Goal: Use online tool/utility

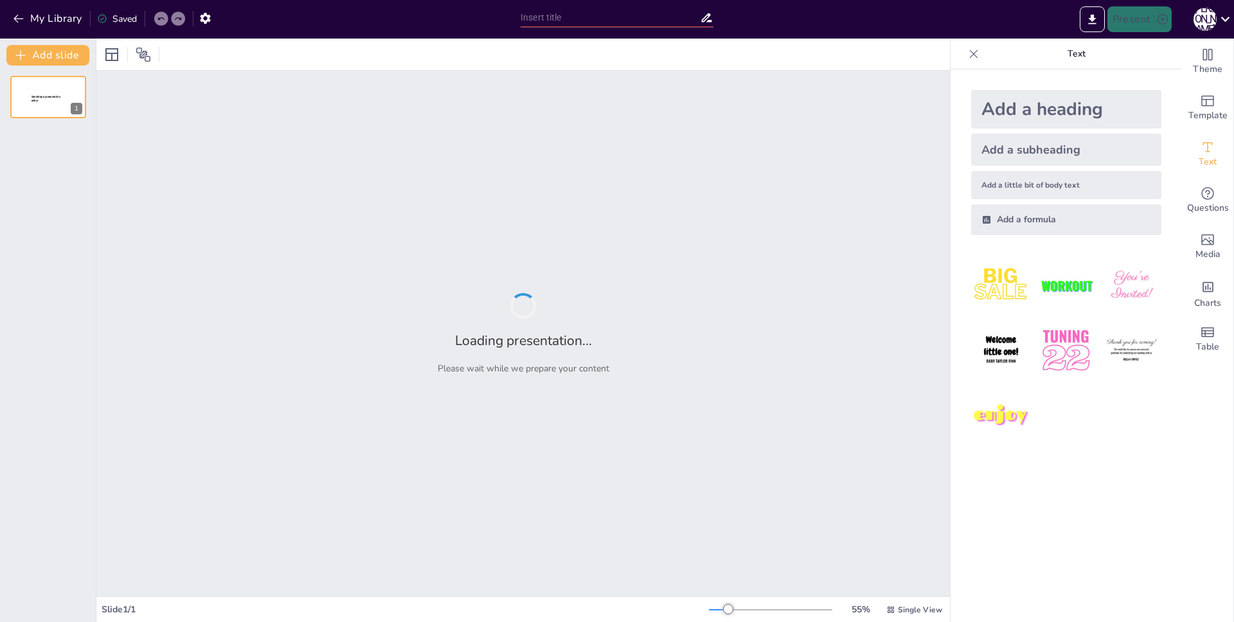
type input "Imported Presentacion_Titulacion_FJTA_Con_Anexos.pptx"
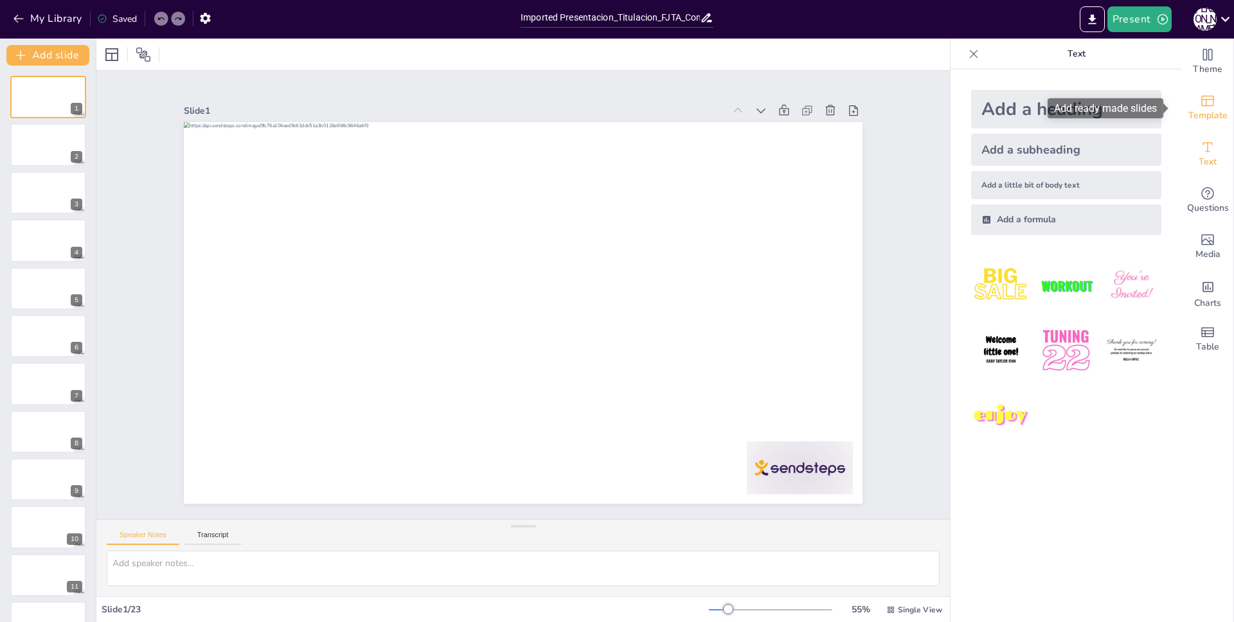
click at [1202, 105] on icon "Add ready made slides" at bounding box center [1208, 101] width 13 height 11
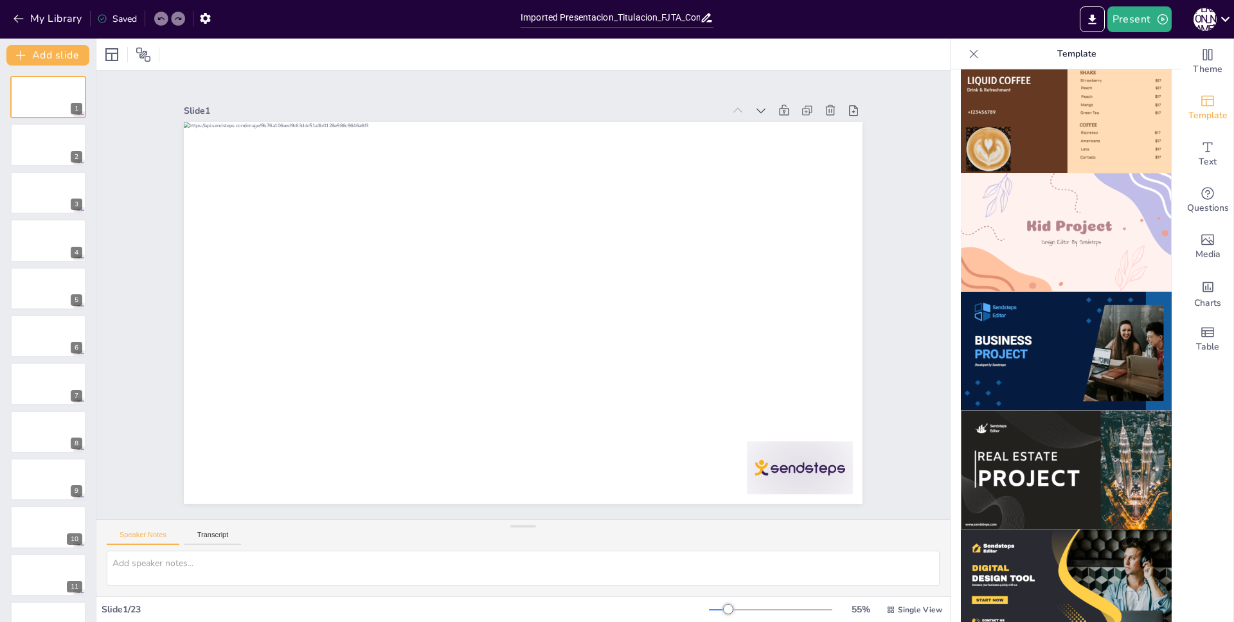
scroll to position [853, 0]
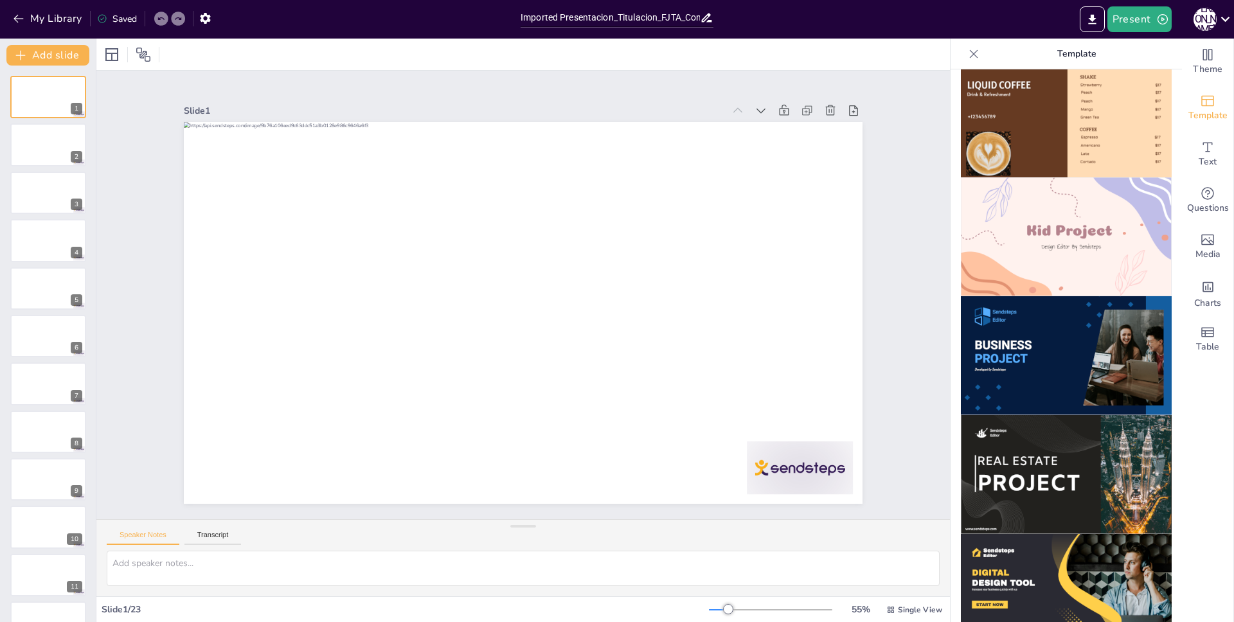
click at [1030, 298] on img at bounding box center [1066, 355] width 211 height 119
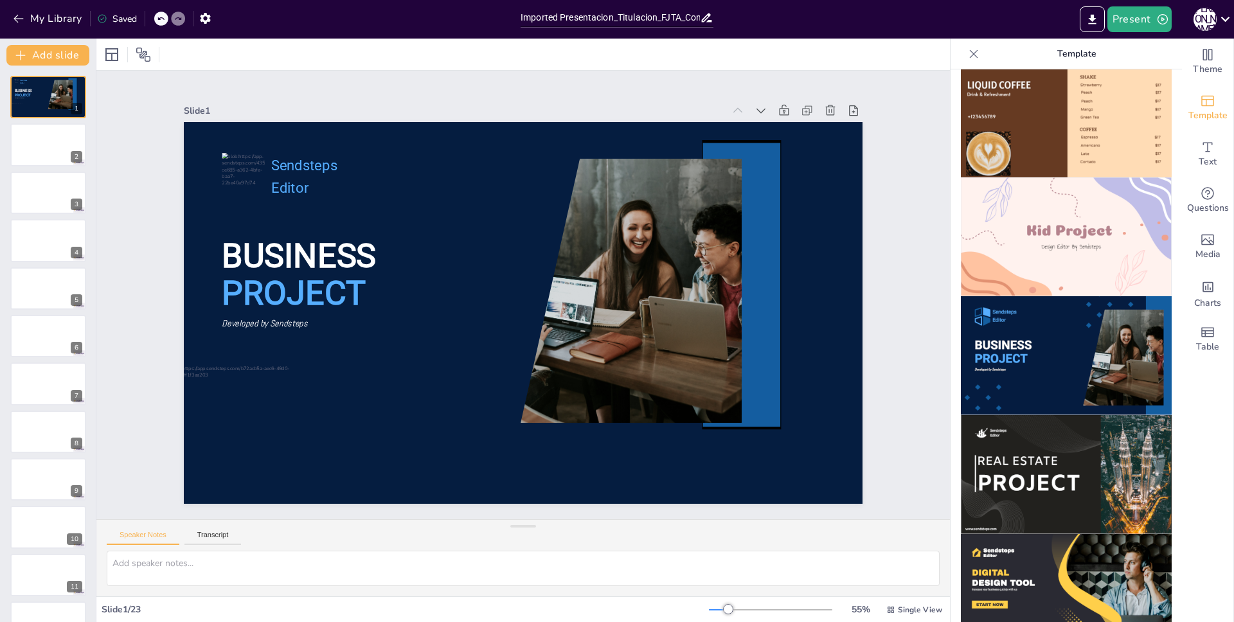
click at [1204, 418] on div "Theme Template Text Questions Media Charts Table" at bounding box center [1208, 331] width 52 height 584
click at [863, 280] on div "Slide 1 BUSINESS PROJECT Sendsteps Editor Developed by Sendsteps Slide 2 Slide …" at bounding box center [524, 295] width 822 height 565
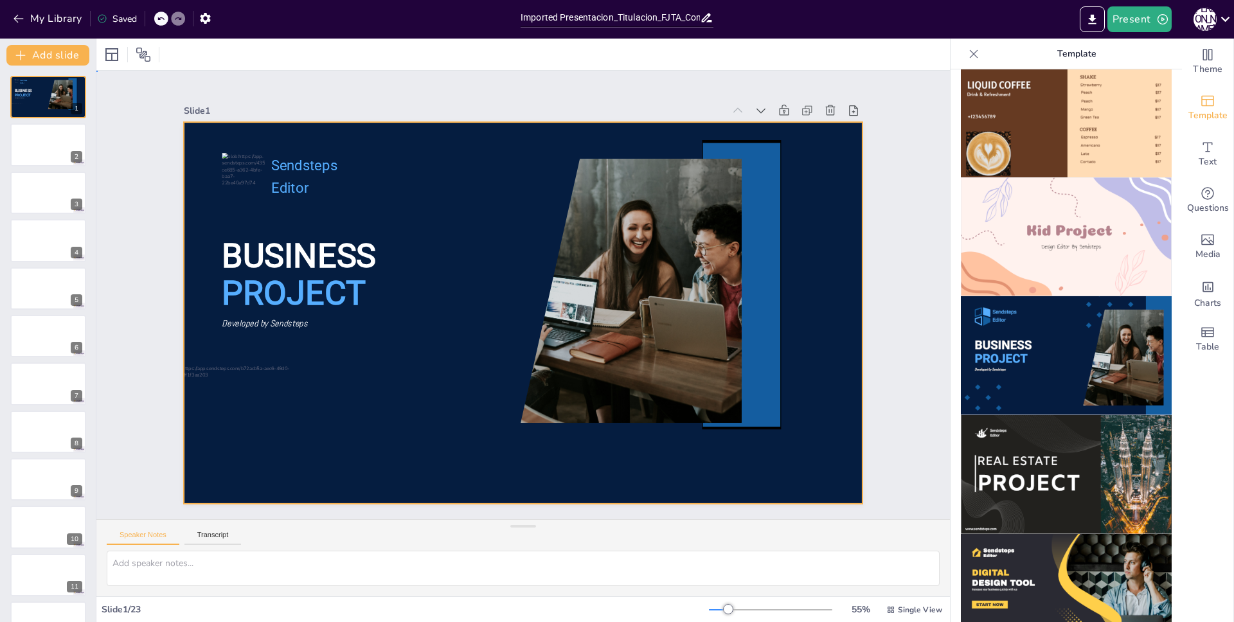
click at [822, 279] on div at bounding box center [519, 312] width 743 height 514
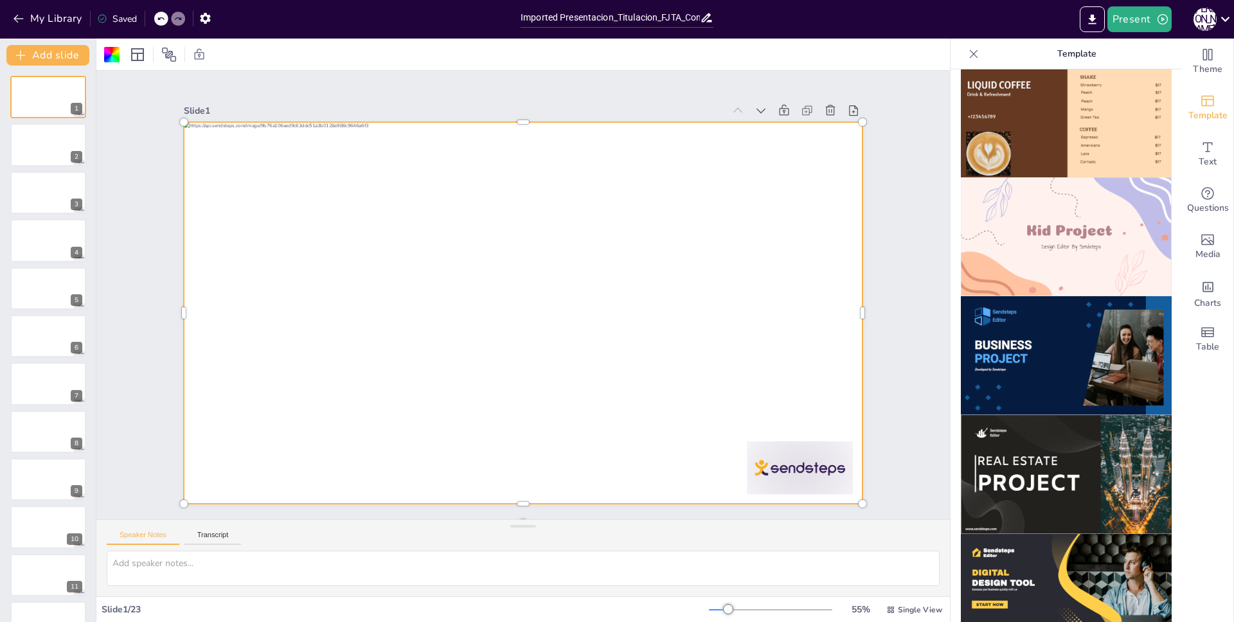
click at [666, 286] on div at bounding box center [521, 312] width 715 height 451
click at [626, 270] on div at bounding box center [523, 313] width 679 height 382
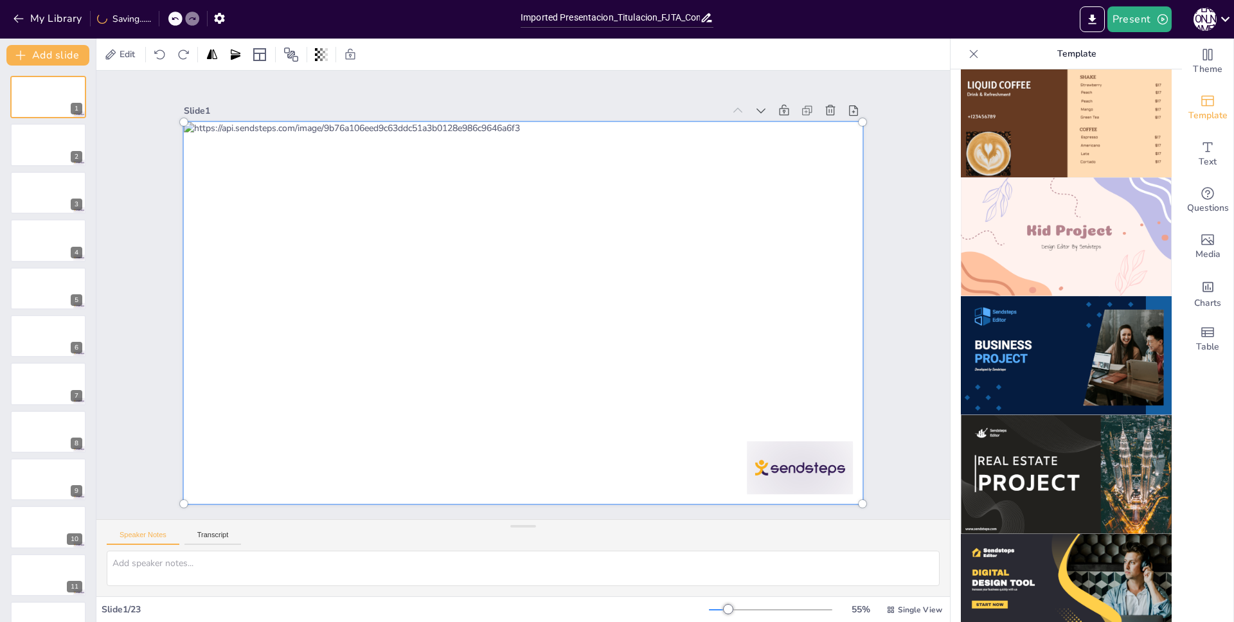
click at [626, 270] on div at bounding box center [523, 312] width 694 height 397
click at [610, 278] on div at bounding box center [516, 312] width 796 height 646
click at [610, 278] on div at bounding box center [522, 312] width 732 height 467
click at [610, 278] on div at bounding box center [520, 312] width 762 height 533
click at [547, 309] on div at bounding box center [520, 312] width 762 height 533
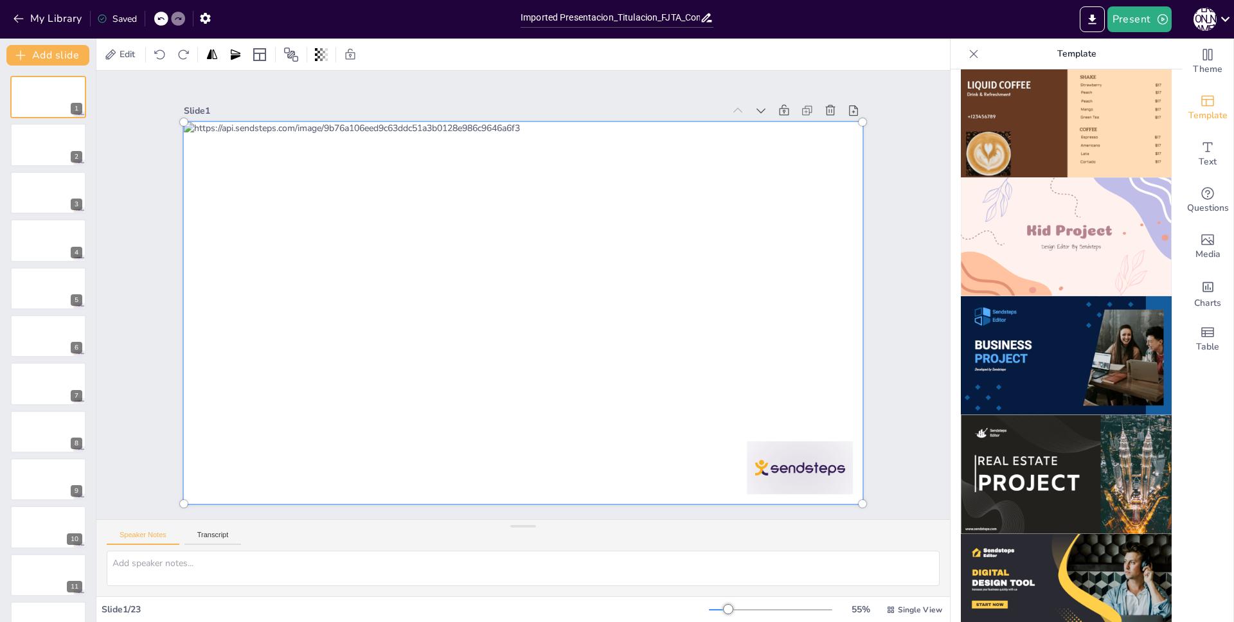
click at [530, 363] on div at bounding box center [523, 312] width 694 height 397
click at [530, 363] on div at bounding box center [522, 313] width 732 height 468
click at [123, 54] on span "Edit" at bounding box center [127, 54] width 21 height 12
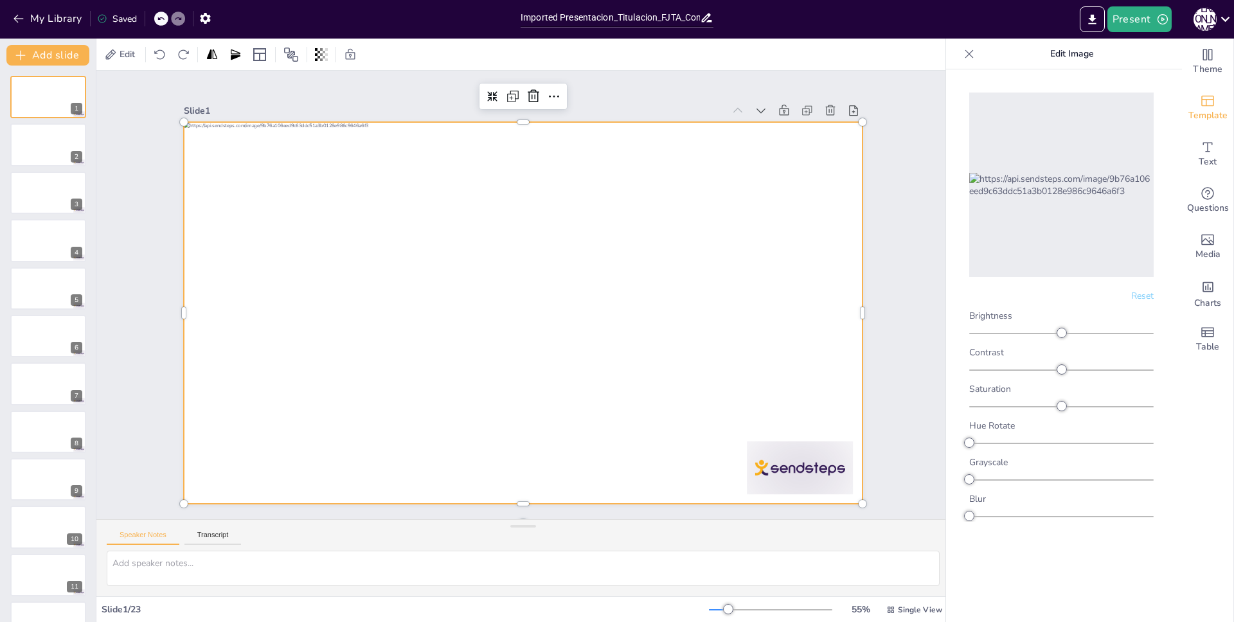
click at [350, 251] on div at bounding box center [523, 313] width 679 height 382
click at [346, 240] on div at bounding box center [523, 313] width 679 height 382
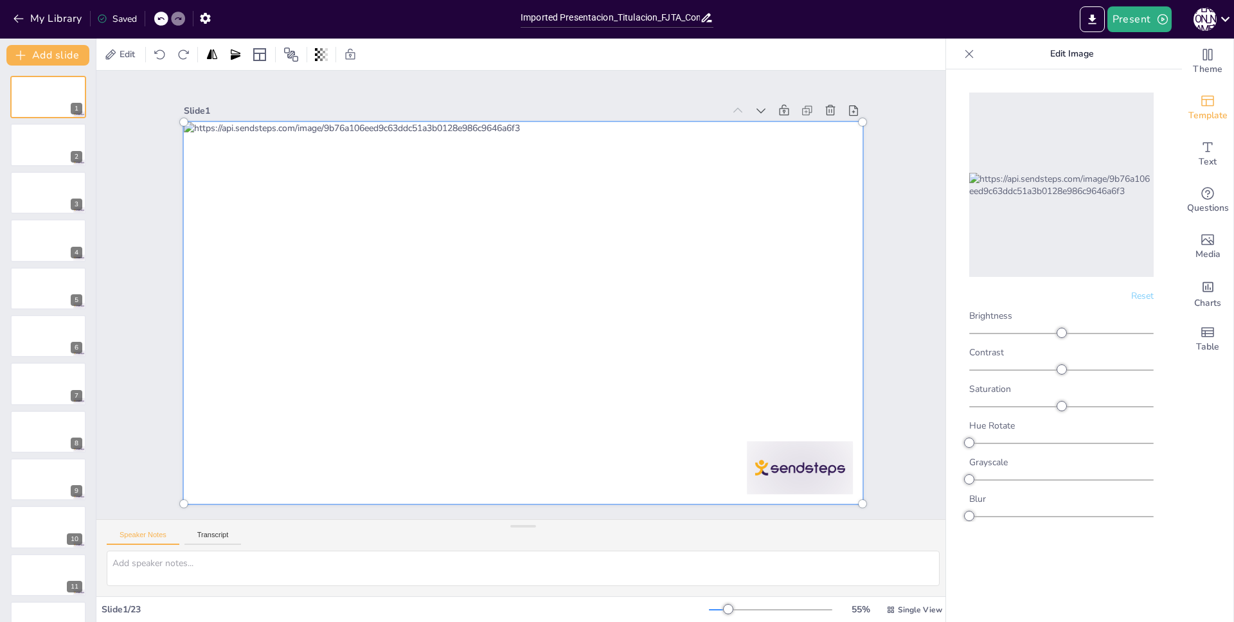
click at [346, 240] on div at bounding box center [523, 312] width 694 height 397
click at [1141, 293] on span "Reset" at bounding box center [1143, 296] width 23 height 12
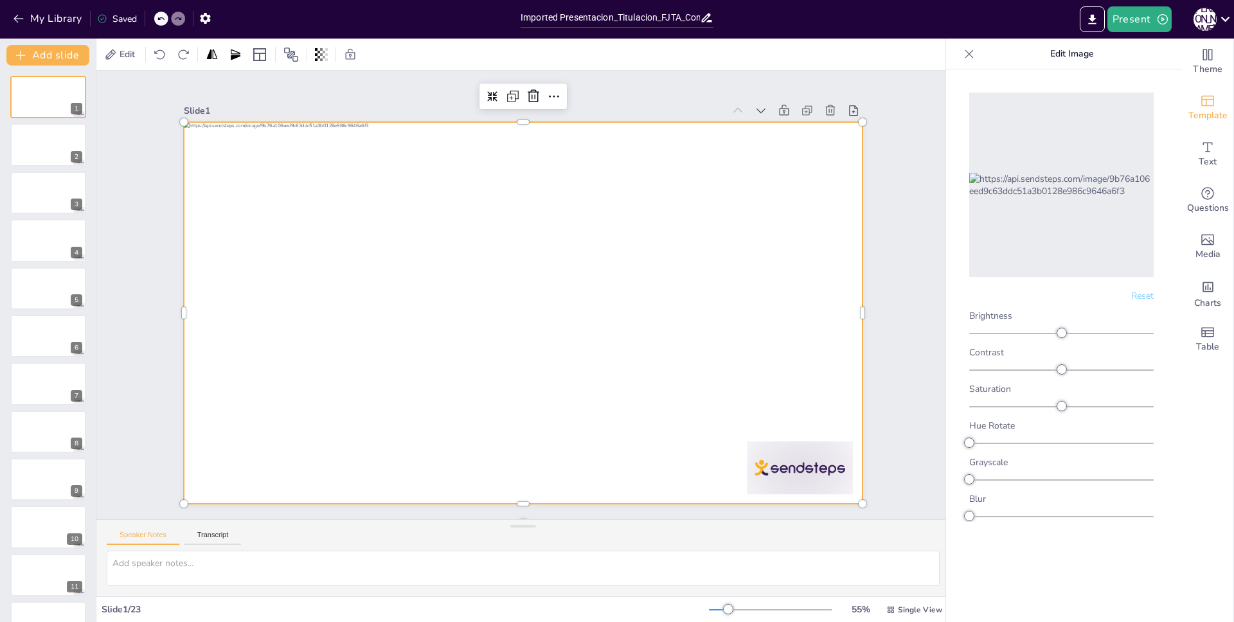
click at [1140, 296] on span "Reset" at bounding box center [1143, 296] width 23 height 12
click at [1143, 297] on span "Reset" at bounding box center [1143, 296] width 23 height 12
click at [1103, 197] on img at bounding box center [1062, 185] width 185 height 24
click at [1200, 240] on icon "Add images, graphics, shapes or video" at bounding box center [1207, 239] width 15 height 15
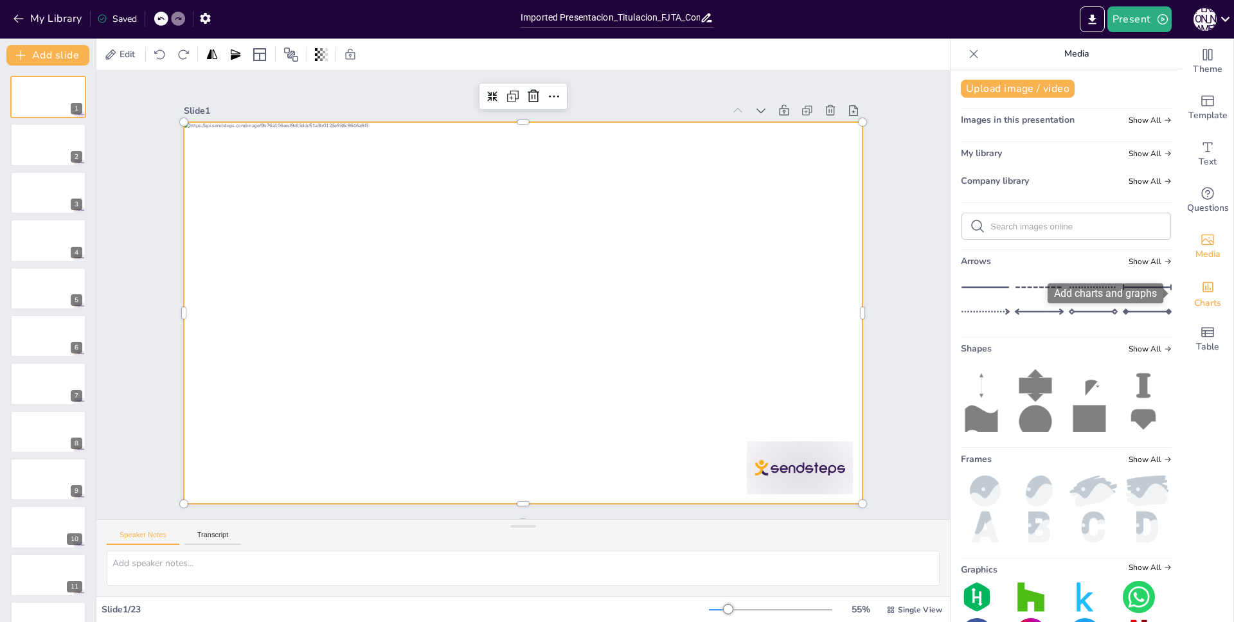
click at [1204, 293] on icon "Add charts and graphs" at bounding box center [1209, 287] width 14 height 14
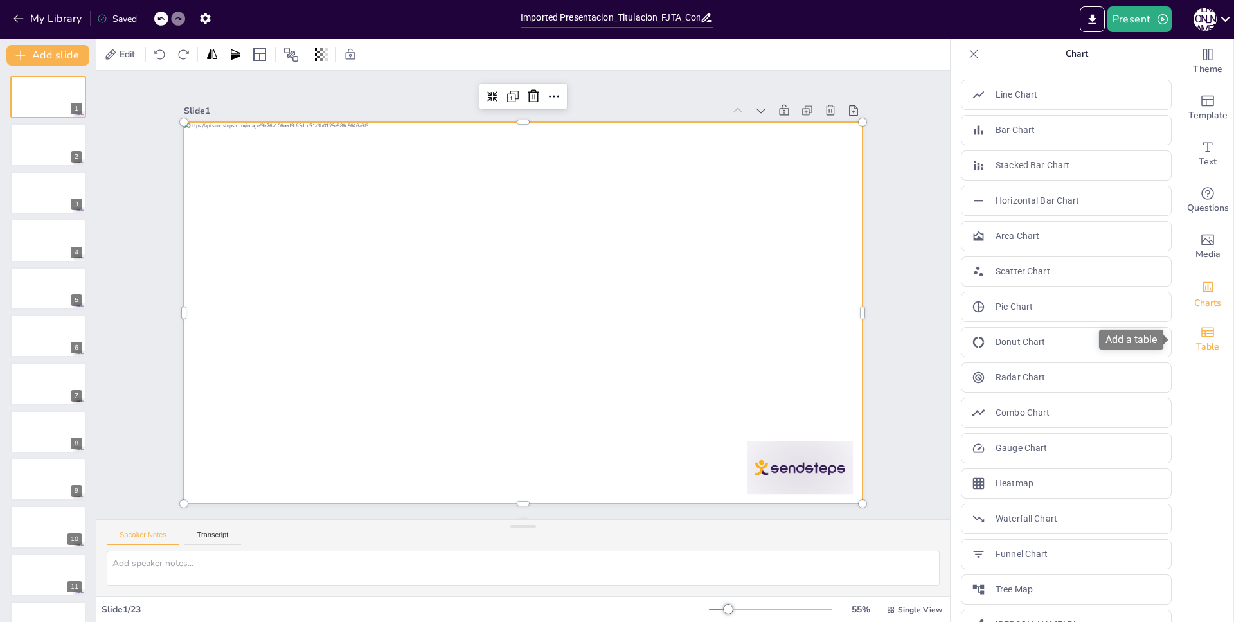
click at [1202, 333] on icon "Add a table" at bounding box center [1208, 332] width 13 height 10
